Goal: Task Accomplishment & Management: Use online tool/utility

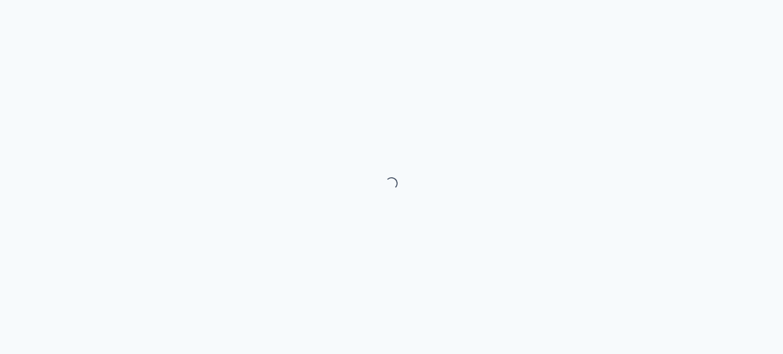
select select "month"
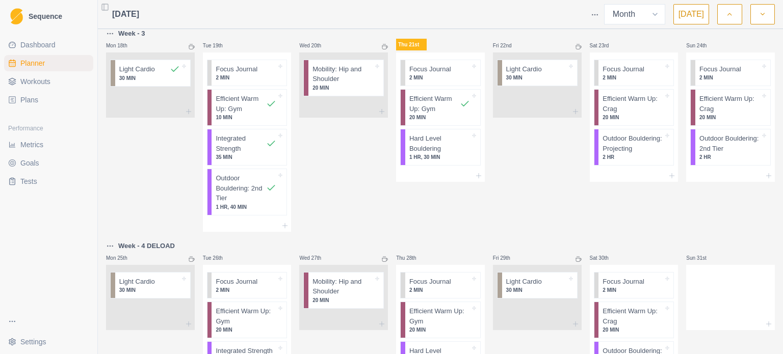
scroll to position [548, 0]
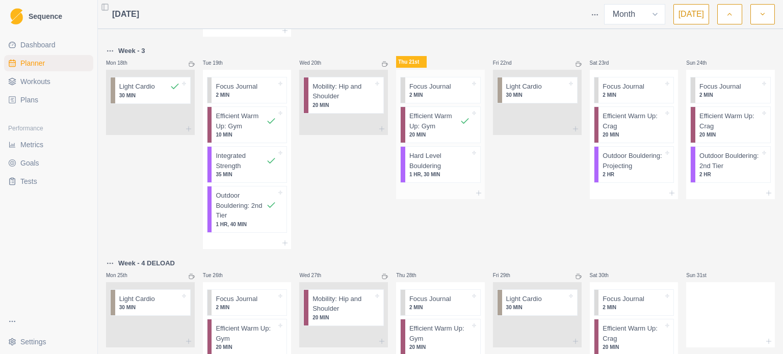
click at [449, 169] on p "Hard Level Bouldering" at bounding box center [439, 161] width 61 height 20
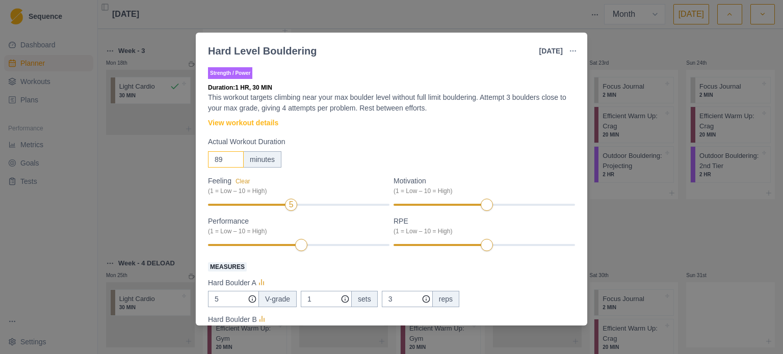
click at [235, 163] on input "89" at bounding box center [226, 159] width 36 height 16
click at [235, 163] on input "88" at bounding box center [226, 159] width 36 height 16
click at [235, 163] on input "87" at bounding box center [226, 159] width 36 height 16
click at [235, 163] on input "86" at bounding box center [226, 159] width 36 height 16
click at [235, 163] on input "85" at bounding box center [226, 159] width 36 height 16
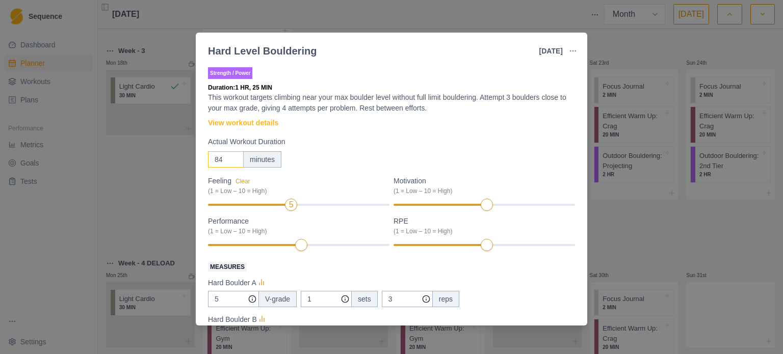
click at [235, 163] on input "84" at bounding box center [226, 159] width 36 height 16
click at [235, 163] on input "83" at bounding box center [226, 159] width 36 height 16
click at [235, 163] on input "82" at bounding box center [226, 159] width 36 height 16
click at [222, 162] on input "82" at bounding box center [226, 159] width 36 height 16
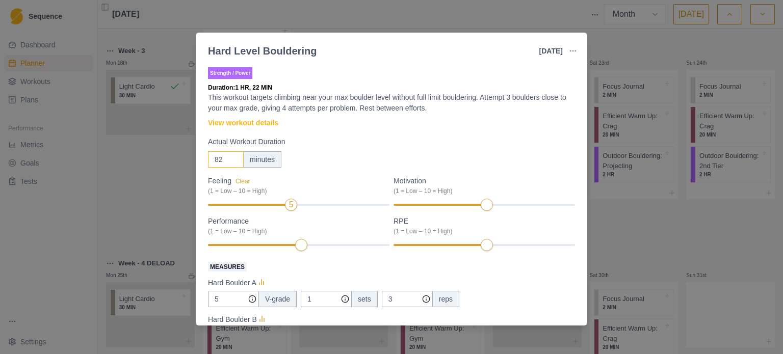
click at [222, 162] on input "82" at bounding box center [226, 159] width 36 height 16
type input "65"
click at [335, 157] on div "65 minutes" at bounding box center [391, 159] width 367 height 16
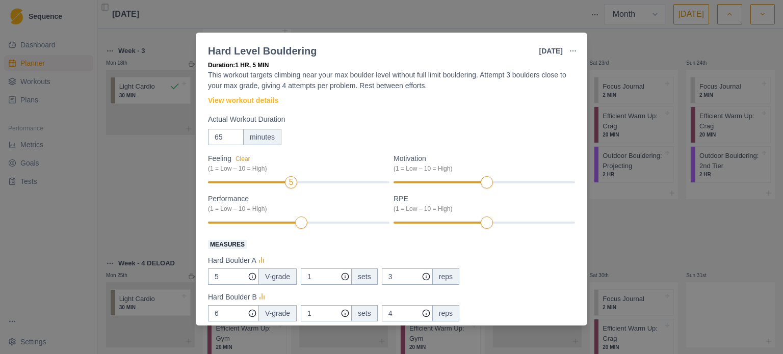
scroll to position [0, 0]
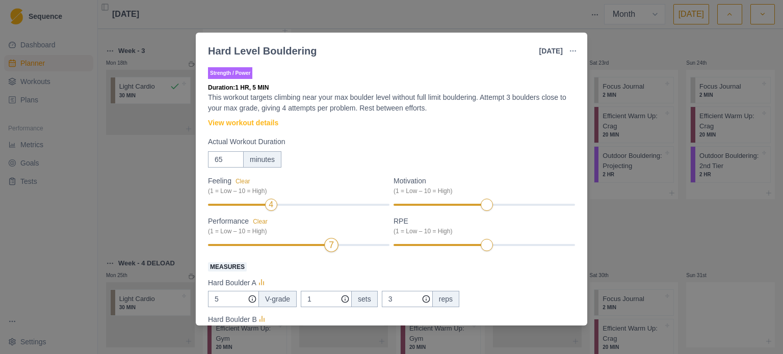
click at [320, 247] on div "7" at bounding box center [299, 245] width 182 height 7
click at [317, 246] on div "7" at bounding box center [299, 245] width 182 height 7
click at [321, 244] on div "7" at bounding box center [299, 245] width 182 height 7
click at [319, 246] on div at bounding box center [268, 245] width 121 height 2
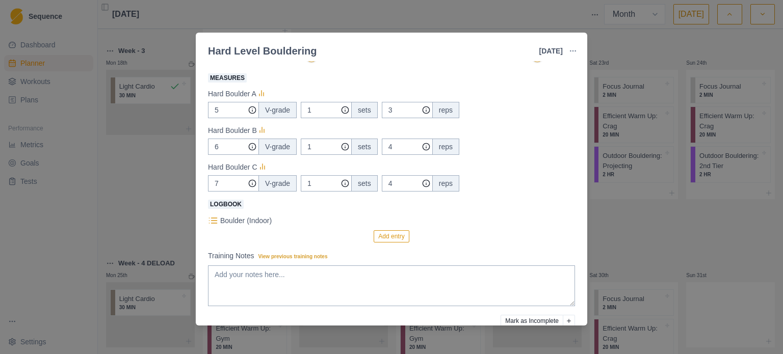
scroll to position [204, 0]
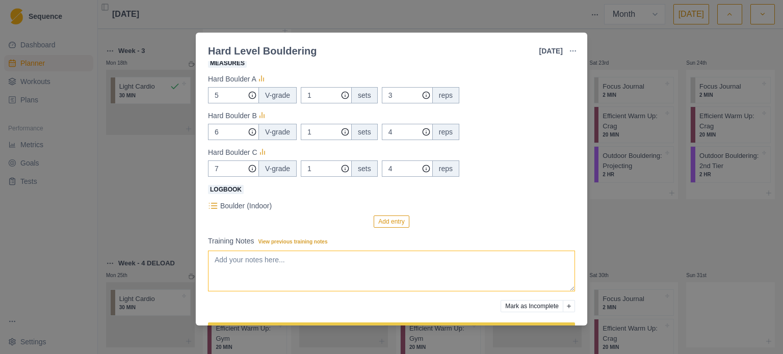
click at [227, 269] on textarea "Training Notes View previous training notes" at bounding box center [391, 271] width 367 height 41
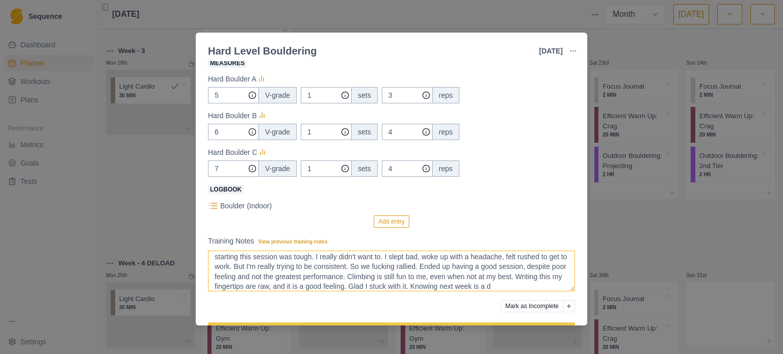
scroll to position [13, 0]
click at [353, 289] on textarea "starting this session was tough. I really didn't want to. I slept bad, woke up …" at bounding box center [391, 271] width 367 height 41
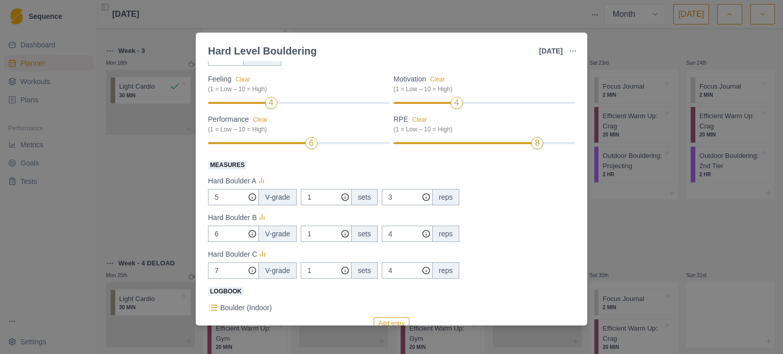
scroll to position [153, 0]
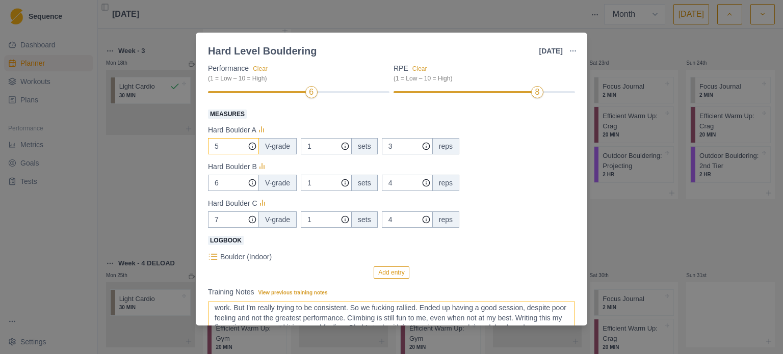
type textarea "starting this session was tough. I really didn't want to. I slept bad, woke up …"
click at [232, 149] on input "5" at bounding box center [233, 146] width 51 height 16
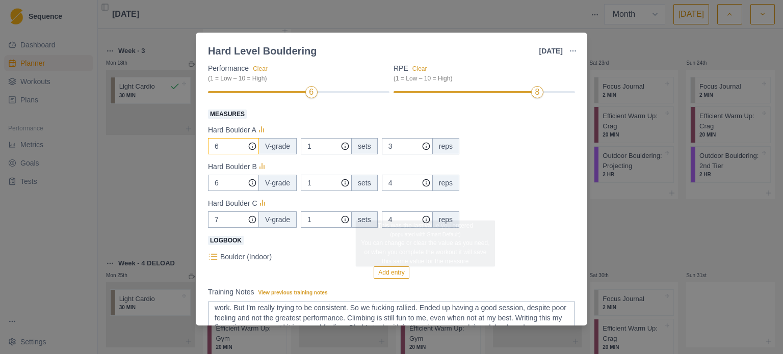
scroll to position [237, 0]
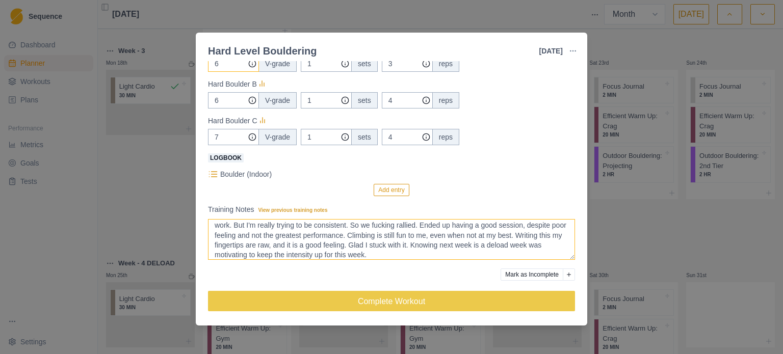
type input "6"
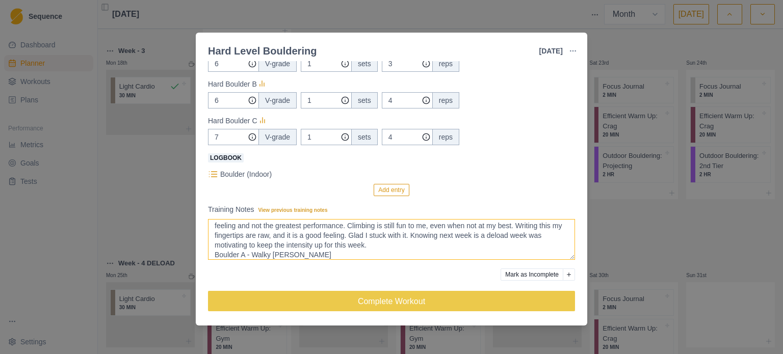
scroll to position [33, 0]
click at [379, 242] on textarea "starting this session was tough. I really didn't want to. I slept bad, woke up …" at bounding box center [391, 239] width 367 height 41
click at [280, 252] on textarea "starting this session was tough. I really didn't want to. I slept bad, woke up …" at bounding box center [391, 239] width 367 height 41
click at [303, 243] on textarea "starting this session was tough. I really didn't want to. I slept bad, woke up …" at bounding box center [391, 239] width 367 height 41
click at [288, 251] on textarea "starting this session was tough. I really didn't want to. I slept bad, woke up …" at bounding box center [391, 239] width 367 height 41
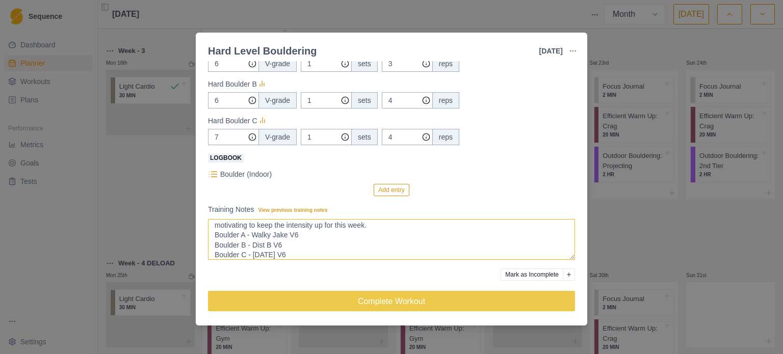
scroll to position [52, 0]
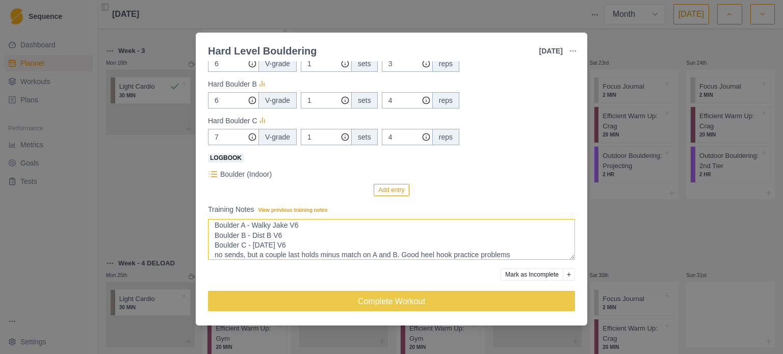
type textarea "starting this session was tough. I really didn't want to. I slept bad, woke up …"
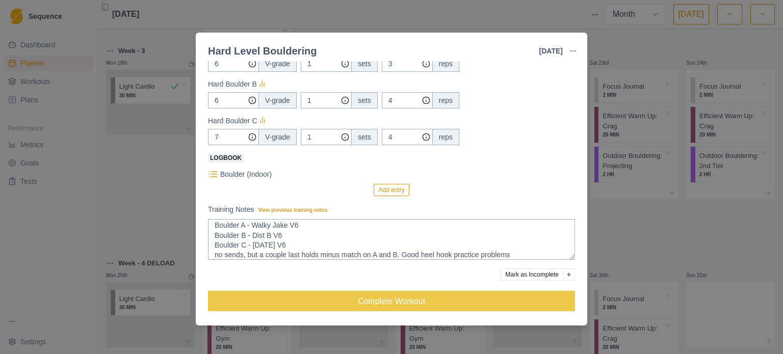
click at [218, 171] on div "Boulder (Indoor)" at bounding box center [391, 174] width 367 height 12
click at [219, 177] on div "Boulder (Indoor)" at bounding box center [391, 174] width 367 height 12
click at [214, 173] on icon at bounding box center [213, 174] width 10 height 10
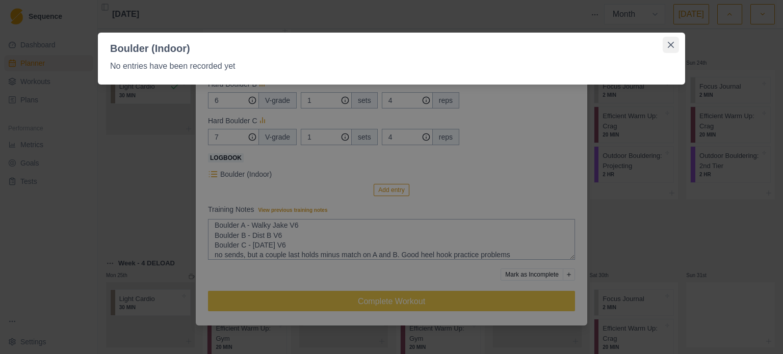
click at [669, 41] on button "Close" at bounding box center [671, 45] width 16 height 16
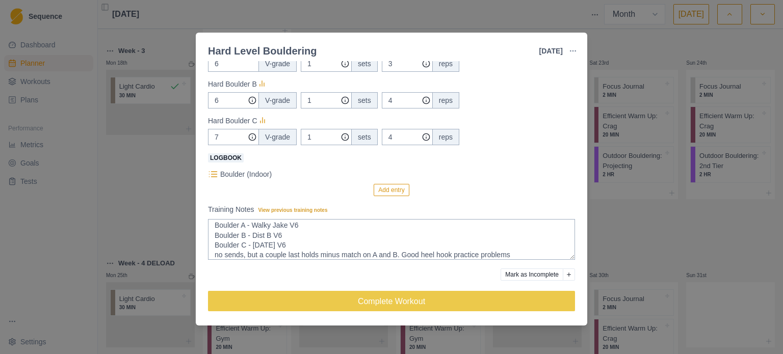
click at [384, 187] on button "Add entry" at bounding box center [391, 190] width 35 height 12
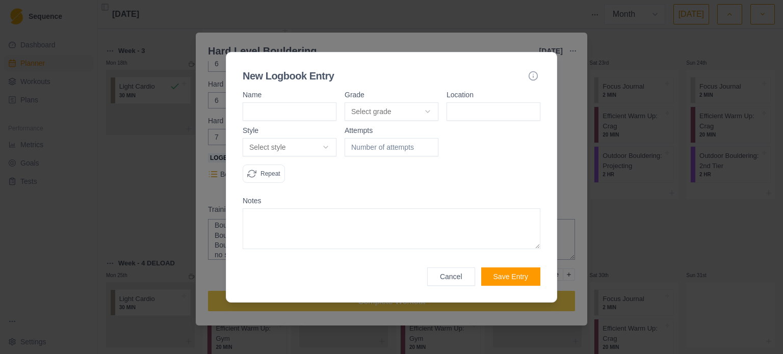
click at [481, 268] on button "Save Entry" at bounding box center [510, 277] width 59 height 18
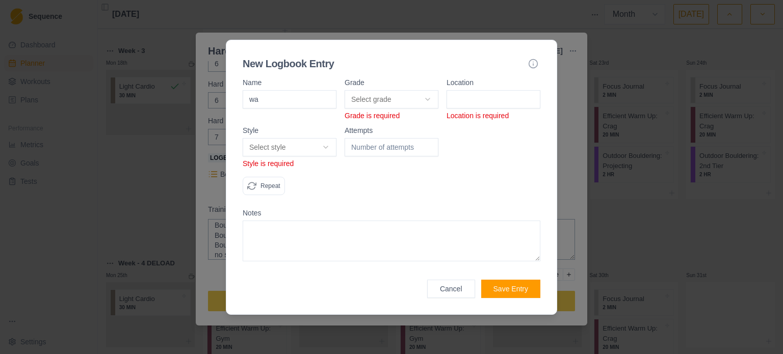
type input "w"
type input "Walky [PERSON_NAME]"
click at [366, 97] on body "Sequence Dashboard Planner Workouts Plans Performance Metrics Goals Tests Setti…" at bounding box center [391, 177] width 783 height 354
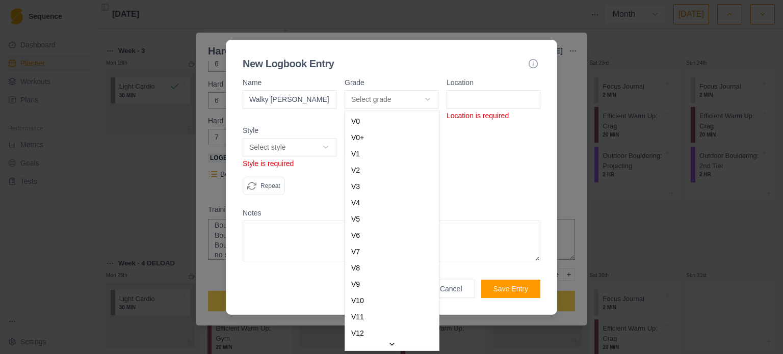
select select "7b6a862c-bca5-4c06-9578-13a9ae5e87e9"
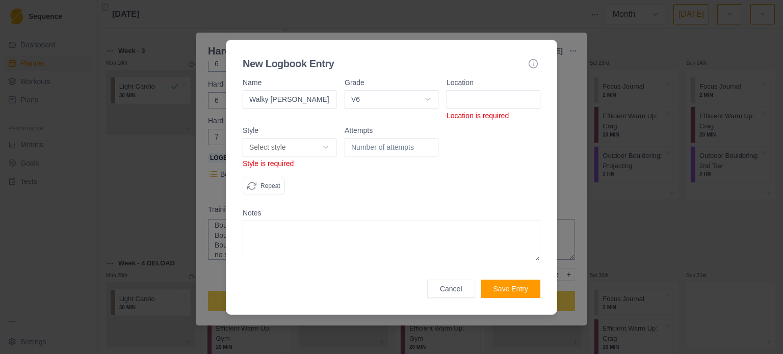
click at [484, 101] on input at bounding box center [494, 99] width 94 height 18
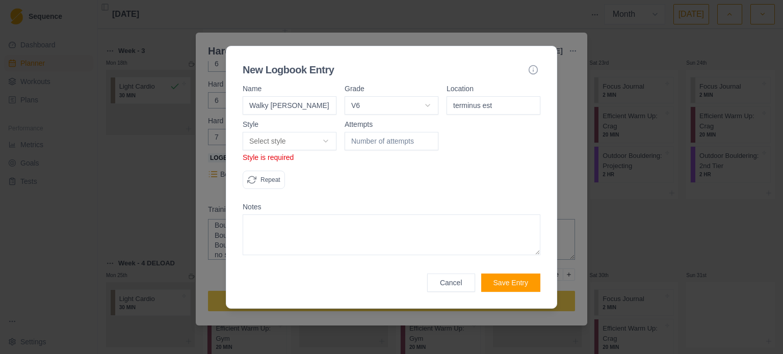
type input "terminus est"
click at [274, 138] on body "Sequence Dashboard Planner Workouts Plans Performance Metrics Goals Tests Setti…" at bounding box center [391, 177] width 783 height 354
select select "attempt"
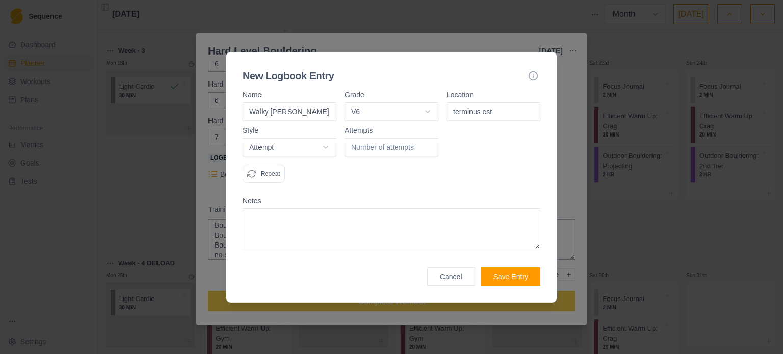
click at [392, 152] on input "number" at bounding box center [392, 147] width 94 height 18
click at [428, 145] on input "1" at bounding box center [392, 147] width 94 height 18
click at [428, 145] on input "2" at bounding box center [392, 147] width 94 height 18
click at [428, 145] on input "3" at bounding box center [392, 147] width 94 height 18
type input "4"
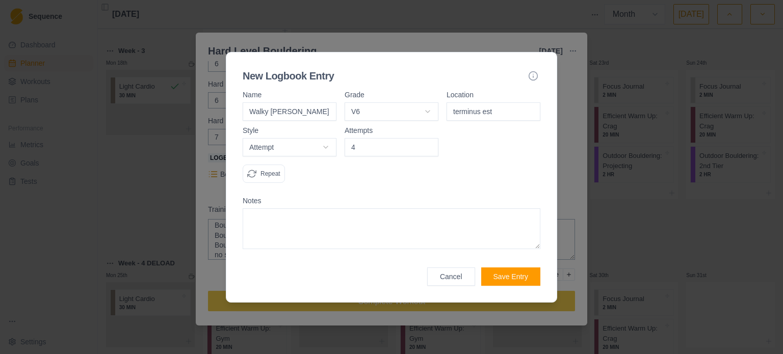
click at [428, 145] on input "4" at bounding box center [392, 147] width 94 height 18
click at [329, 218] on textarea at bounding box center [392, 229] width 298 height 41
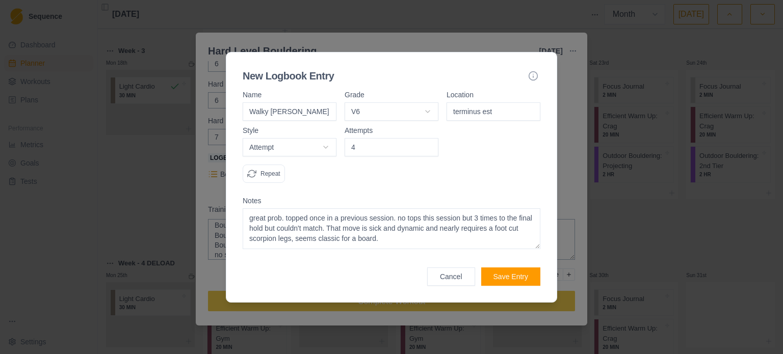
type textarea "great prob. topped once in a previous session. no tops this session but 3 times…"
click at [533, 75] on icon "button" at bounding box center [533, 76] width 10 height 10
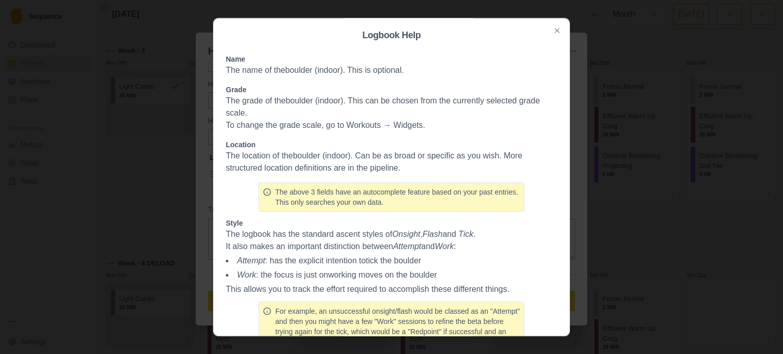
scroll to position [51, 0]
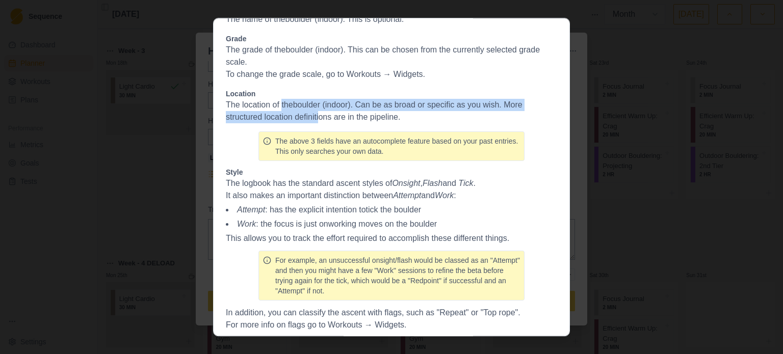
drag, startPoint x: 288, startPoint y: 109, endPoint x: 323, endPoint y: 116, distance: 35.8
click at [322, 116] on p "The location of the boulder (indoor) . Can be as broad or specific as you wish.…" at bounding box center [391, 111] width 331 height 24
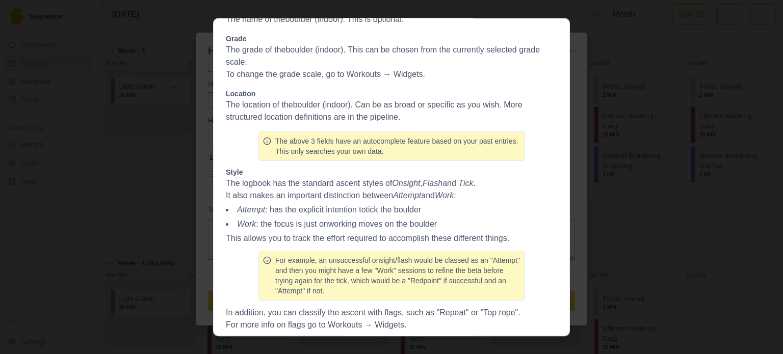
click at [330, 114] on p "The location of the boulder (indoor) . Can be as broad or specific as you wish.…" at bounding box center [391, 111] width 331 height 24
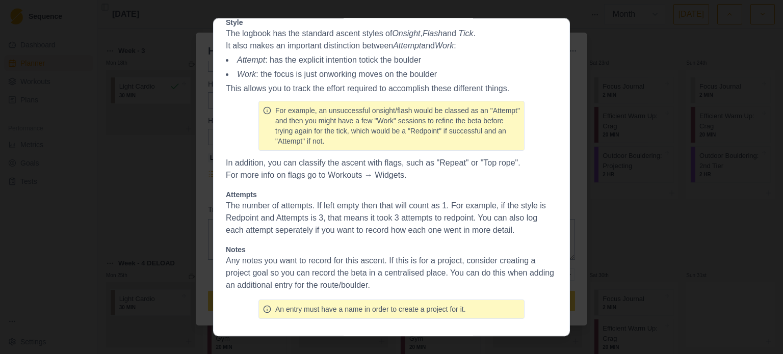
scroll to position [0, 0]
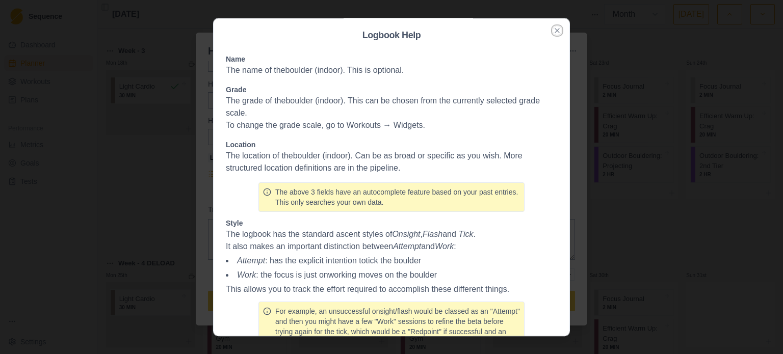
click at [553, 32] on icon "button" at bounding box center [557, 31] width 8 height 8
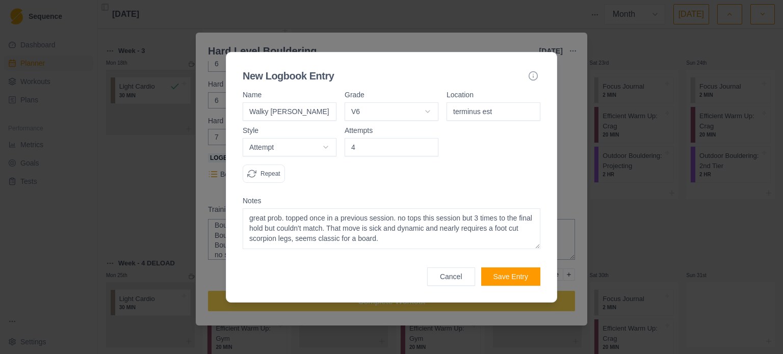
click at [499, 279] on button "Save Entry" at bounding box center [510, 277] width 59 height 18
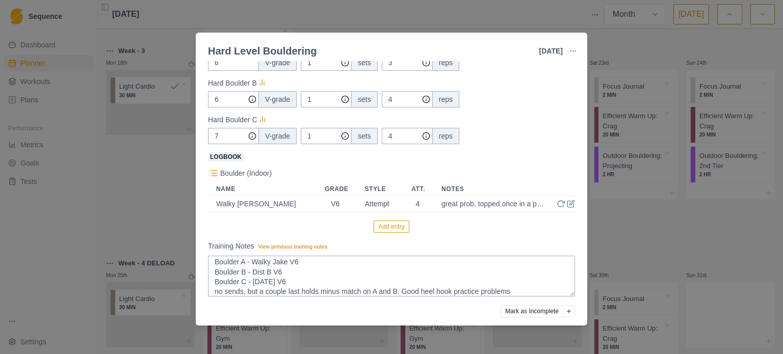
click at [0, 354] on nordpass-portal at bounding box center [0, 354] width 0 height 0
click at [376, 228] on button "Add entry" at bounding box center [391, 227] width 35 height 12
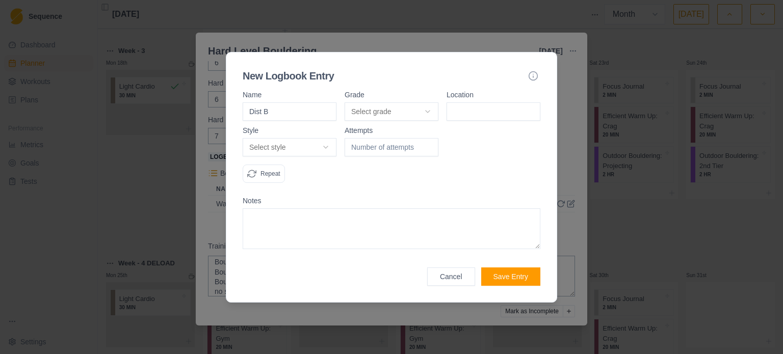
type input "Dist B"
click at [373, 120] on form "Name Dist B Grade Select grade V0 V0+ V1 V2 V3 V4 V5 V6 V7 V8 V9 V10 V11 V12 V1…" at bounding box center [392, 188] width 298 height 195
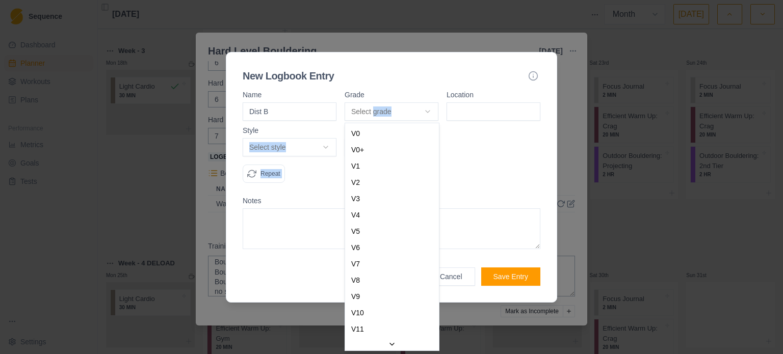
click at [402, 112] on body "Sequence Dashboard Planner Workouts Plans Performance Metrics Goals Tests Setti…" at bounding box center [391, 177] width 783 height 354
select select "7b6a862c-bca5-4c06-9578-13a9ae5e87e9"
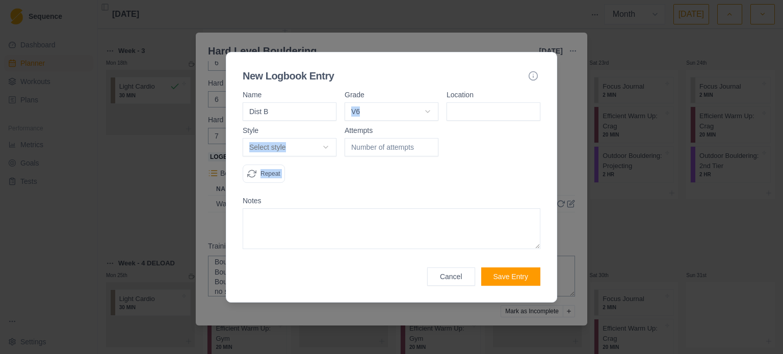
click at [465, 105] on input at bounding box center [494, 111] width 94 height 18
type input "terminus est"
click at [304, 150] on body "Sequence Dashboard Planner Workouts Plans Performance Metrics Goals Tests Setti…" at bounding box center [391, 177] width 783 height 354
select select "attempt"
click at [363, 146] on input "number" at bounding box center [392, 147] width 94 height 18
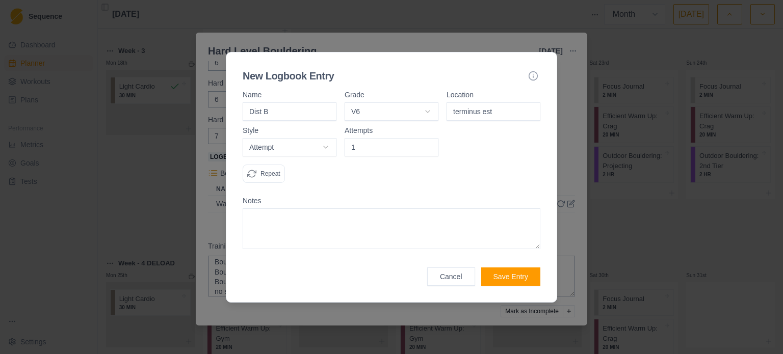
click at [429, 143] on input "1" at bounding box center [392, 147] width 94 height 18
click at [429, 143] on input "2" at bounding box center [392, 147] width 94 height 18
click at [429, 143] on input "3" at bounding box center [392, 147] width 94 height 18
type input "4"
click at [429, 143] on input "4" at bounding box center [392, 147] width 94 height 18
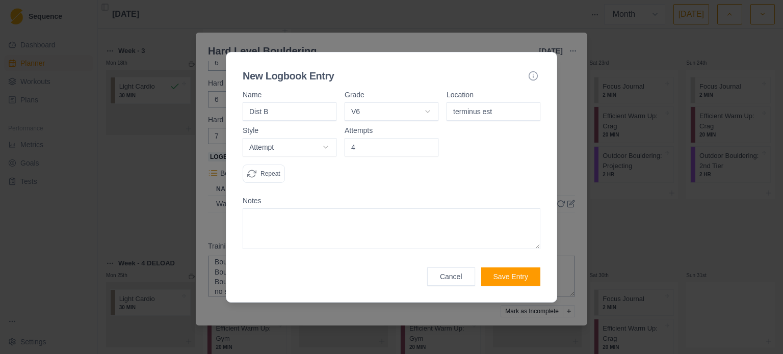
click at [267, 224] on textarea at bounding box center [392, 229] width 298 height 41
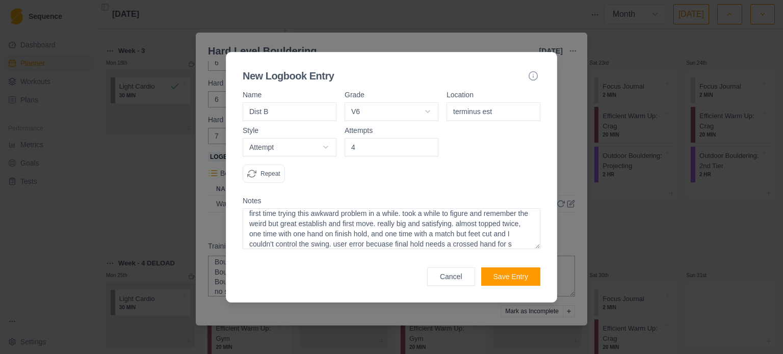
scroll to position [15, 0]
type textarea "first time trying this awkward problem in a while. took a while to figure and r…"
click at [506, 275] on button "Save Entry" at bounding box center [510, 277] width 59 height 18
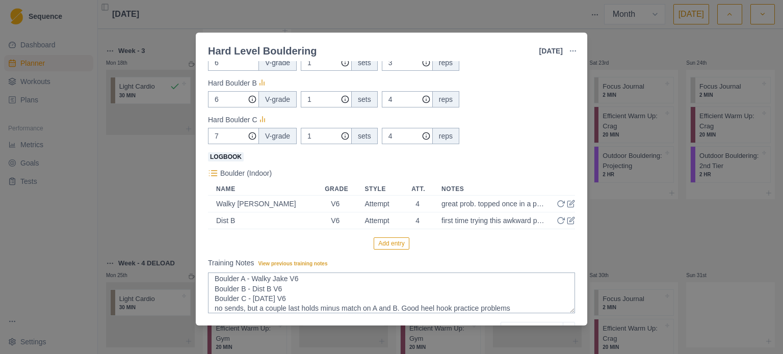
click at [0, 354] on nordpass-portal at bounding box center [0, 354] width 0 height 0
click at [386, 244] on button "Add entry" at bounding box center [391, 244] width 35 height 12
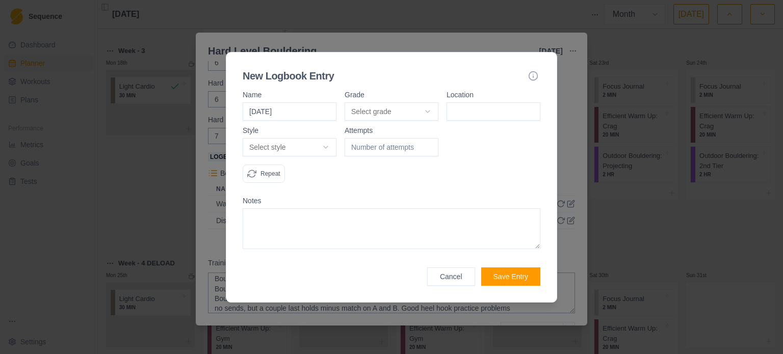
type input "[DATE]"
click at [392, 109] on body "Sequence Dashboard Planner Workouts Plans Performance Metrics Goals Tests Setti…" at bounding box center [391, 177] width 783 height 354
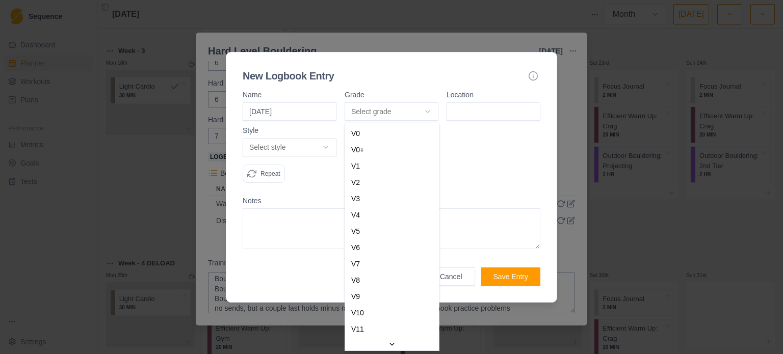
select select "7b6a862c-bca5-4c06-9578-13a9ae5e87e9"
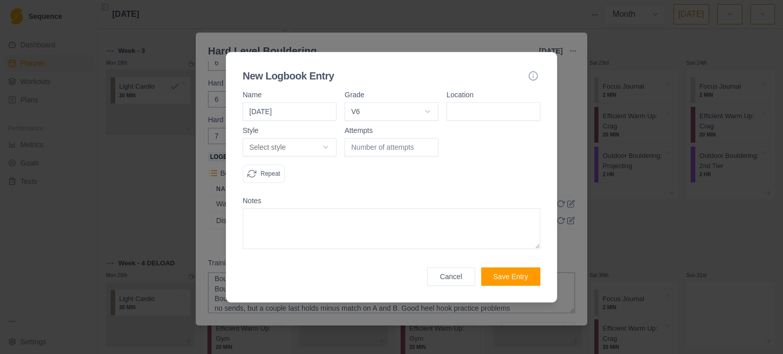
click at [467, 108] on input at bounding box center [494, 111] width 94 height 18
type input "terminus est"
click at [254, 150] on body "Sequence Dashboard Planner Workouts Plans Performance Metrics Goals Tests Setti…" at bounding box center [391, 177] width 783 height 354
select select "attempt"
click at [355, 148] on input "number" at bounding box center [392, 147] width 94 height 18
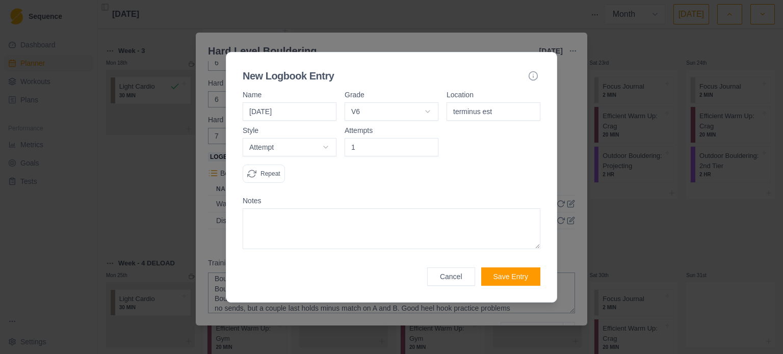
click at [428, 145] on input "1" at bounding box center [392, 147] width 94 height 18
click at [428, 145] on input "2" at bounding box center [392, 147] width 94 height 18
click at [428, 145] on input "3" at bounding box center [392, 147] width 94 height 18
type input "4"
click at [428, 144] on input "4" at bounding box center [392, 147] width 94 height 18
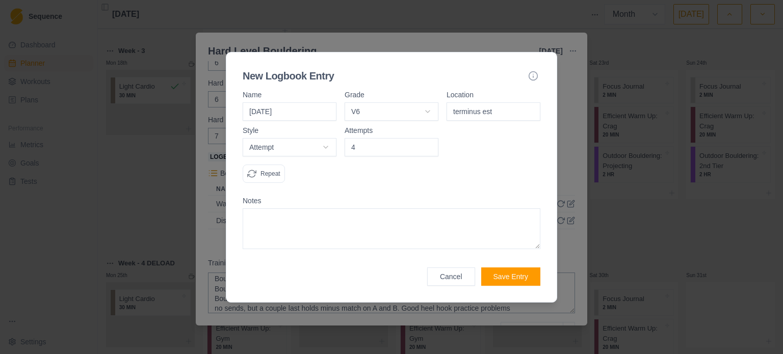
click at [354, 221] on textarea at bounding box center [392, 229] width 298 height 41
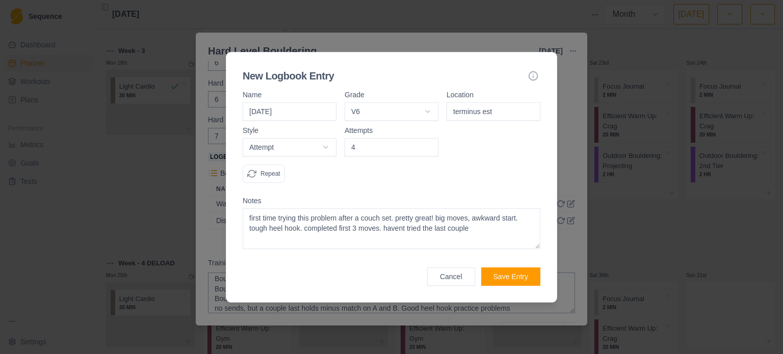
type textarea "first time trying this problem after a couch set. pretty great! big moves, awkw…"
click at [504, 277] on button "Save Entry" at bounding box center [510, 277] width 59 height 18
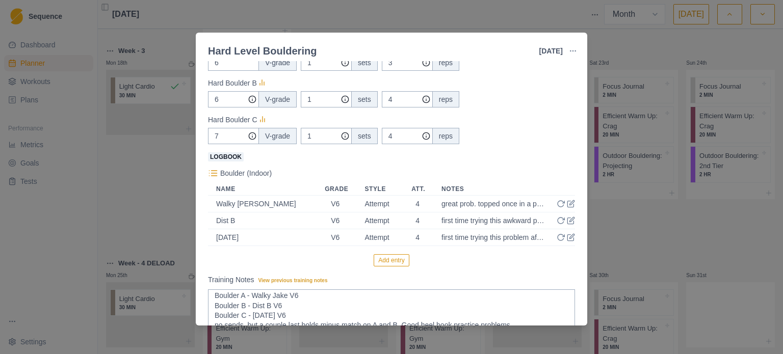
click at [0, 354] on nordpass-portal at bounding box center [0, 354] width 0 height 0
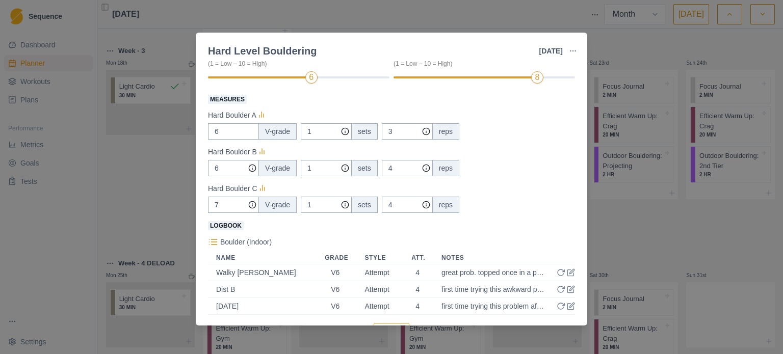
scroll to position [186, 0]
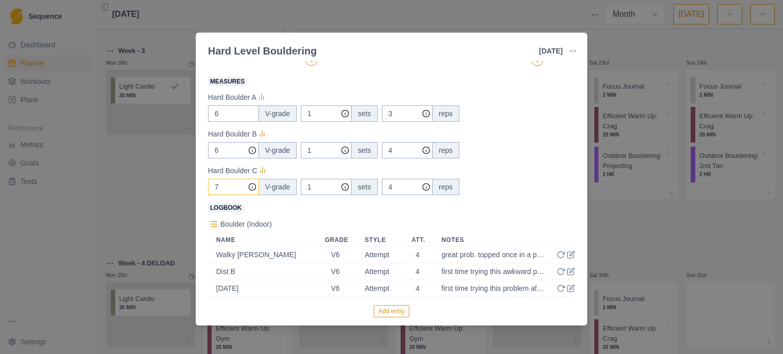
click at [232, 159] on input "7" at bounding box center [233, 150] width 51 height 16
type input "6"
click at [522, 171] on div "Hard Boulder C" at bounding box center [391, 171] width 367 height 12
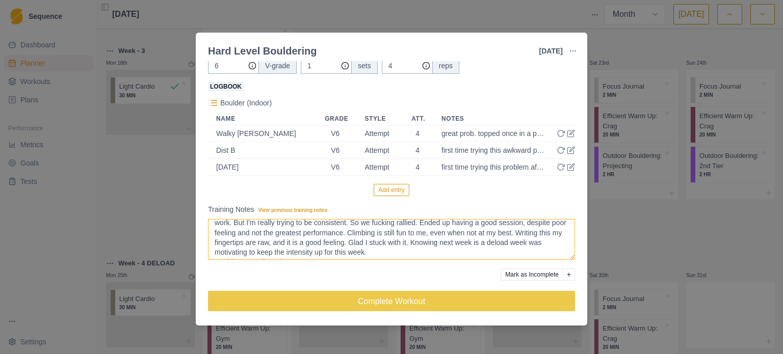
scroll to position [0, 0]
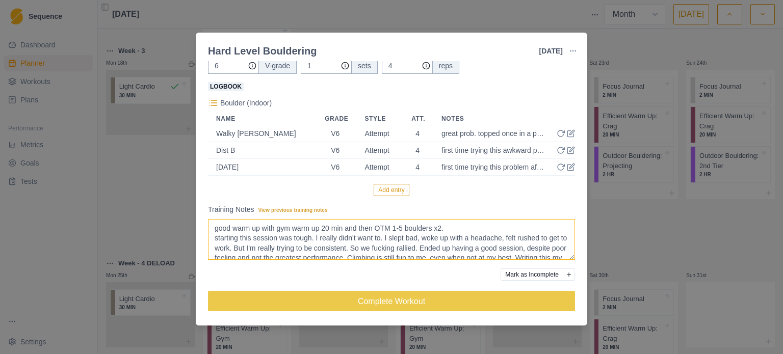
click at [214, 240] on textarea "starting this session was tough. I really didn't want to. I slept bad, woke up …" at bounding box center [391, 239] width 367 height 41
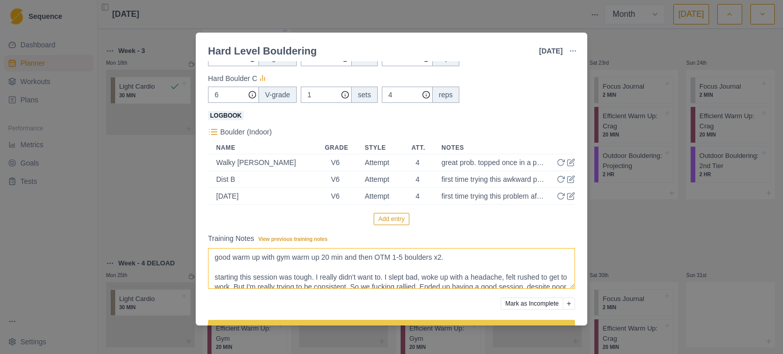
scroll to position [307, 0]
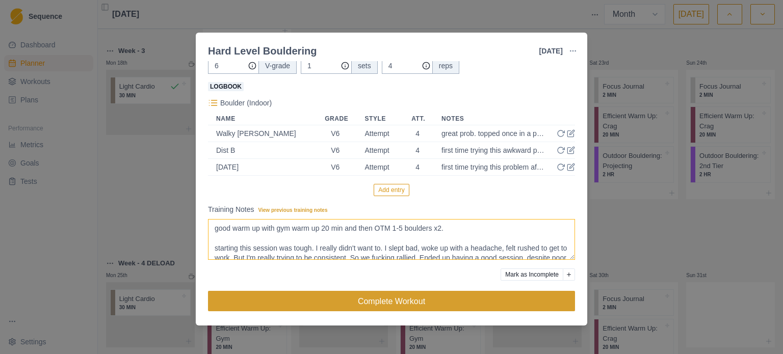
type textarea "good warm up with gym warm up 20 min and then OTM 1-5 boulders x2. starting thi…"
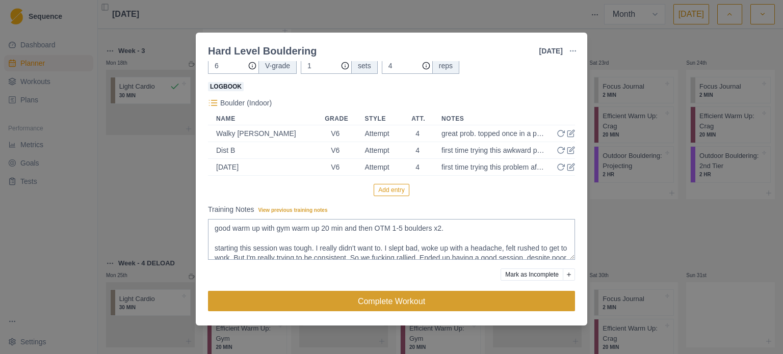
click at [375, 298] on button "Complete Workout" at bounding box center [391, 301] width 367 height 20
